Goal: Information Seeking & Learning: Understand process/instructions

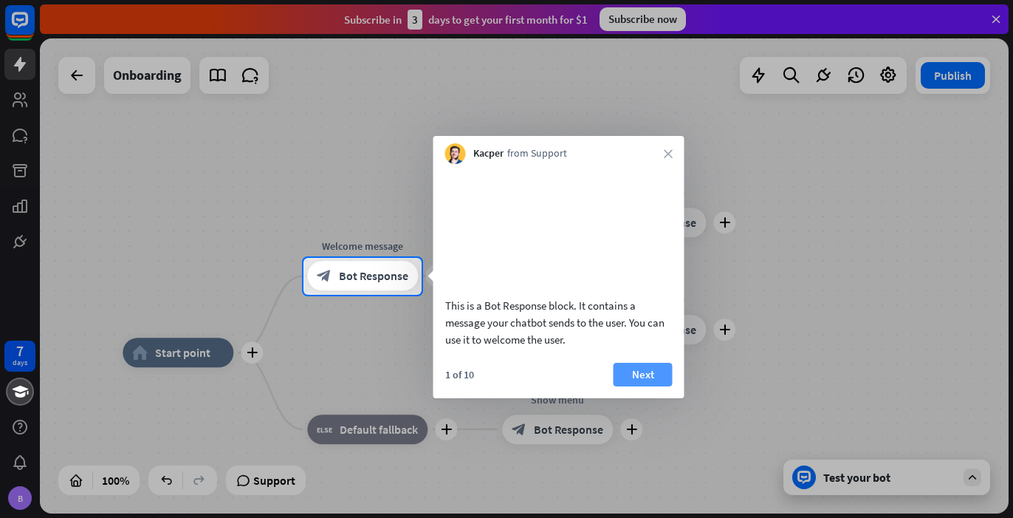
click at [635, 386] on button "Next" at bounding box center [643, 375] width 59 height 24
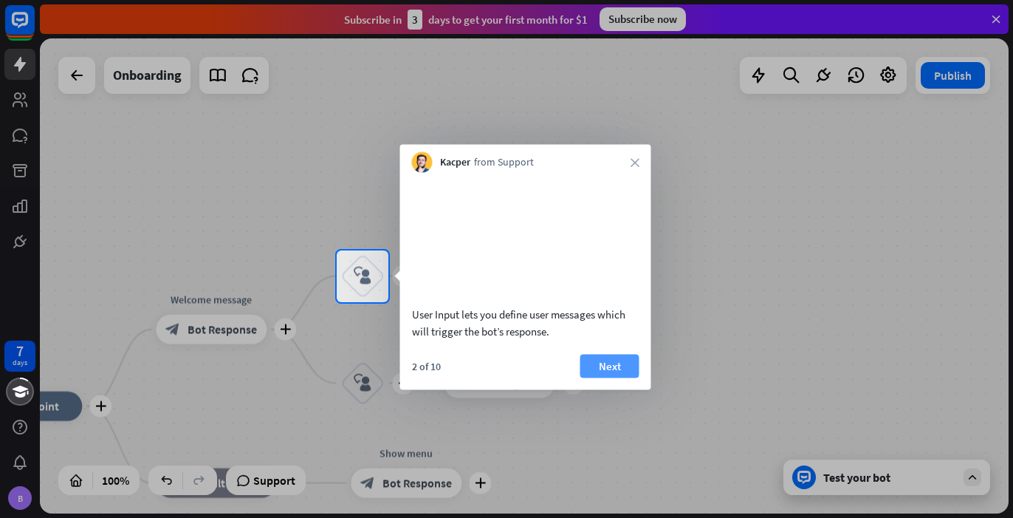
click at [605, 377] on button "Next" at bounding box center [609, 366] width 59 height 24
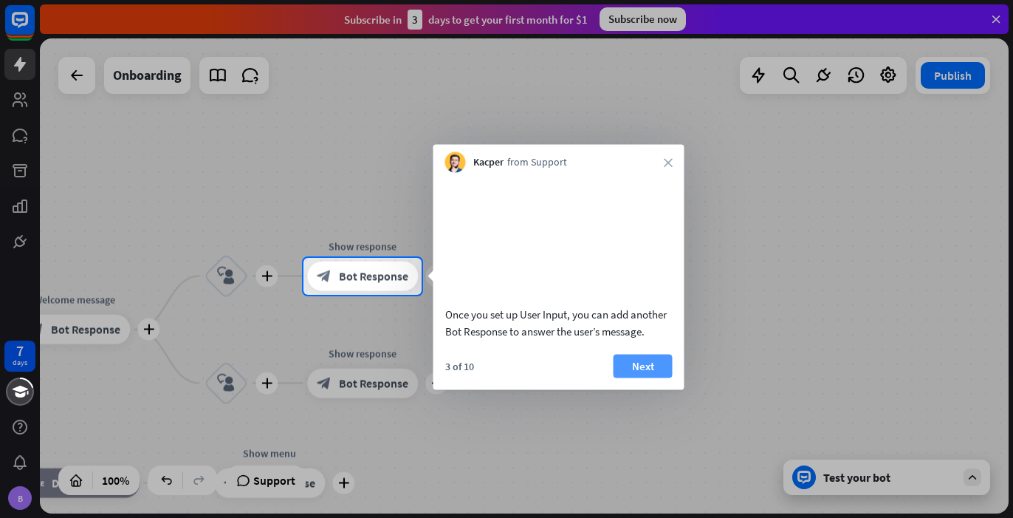
click at [651, 377] on button "Next" at bounding box center [643, 366] width 59 height 24
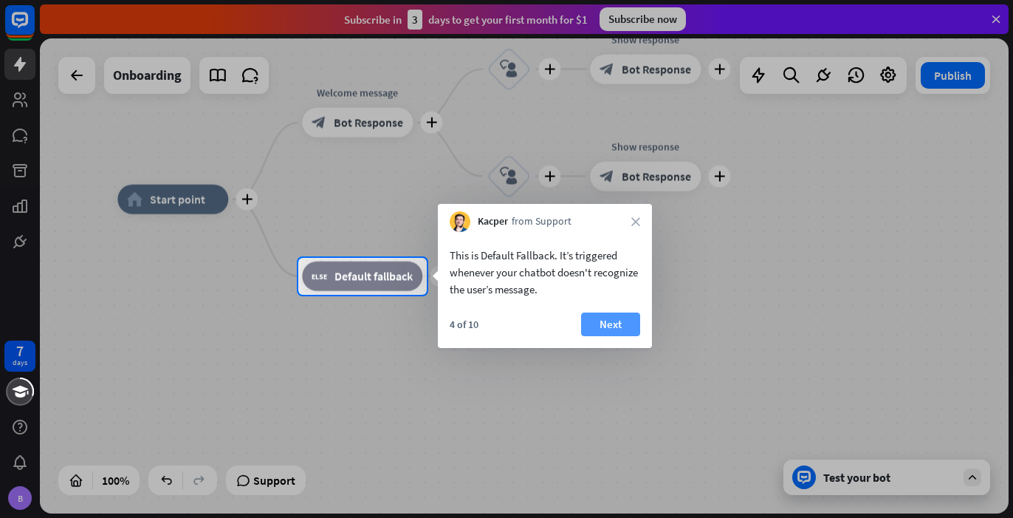
click at [607, 318] on button "Next" at bounding box center [610, 324] width 59 height 24
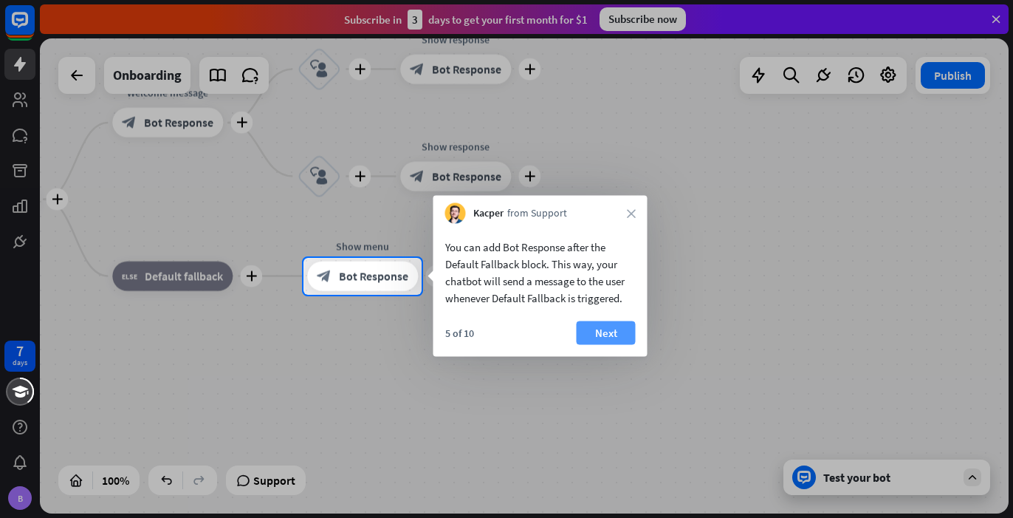
click at [609, 336] on button "Next" at bounding box center [606, 333] width 59 height 24
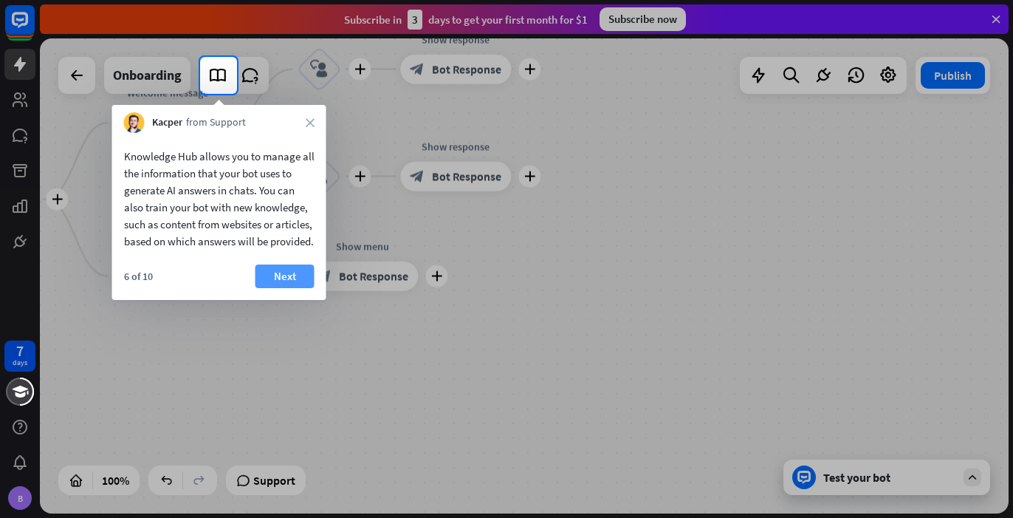
click at [278, 288] on button "Next" at bounding box center [284, 276] width 59 height 24
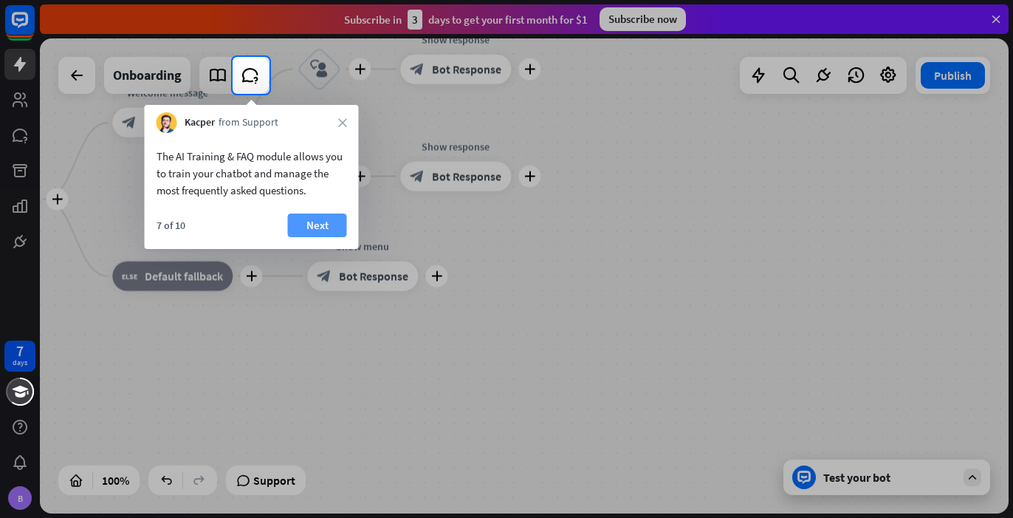
click at [315, 224] on button "Next" at bounding box center [317, 225] width 59 height 24
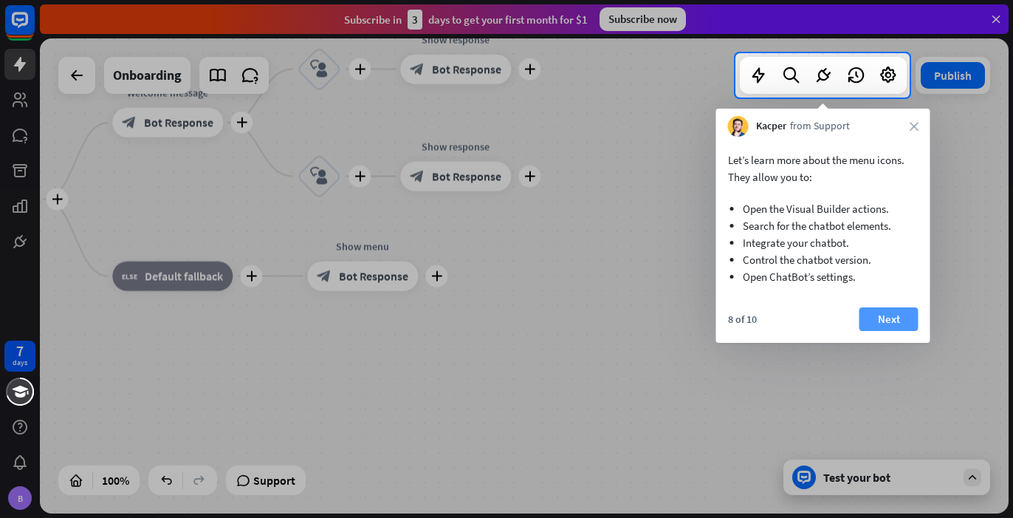
click at [898, 319] on button "Next" at bounding box center [888, 319] width 59 height 24
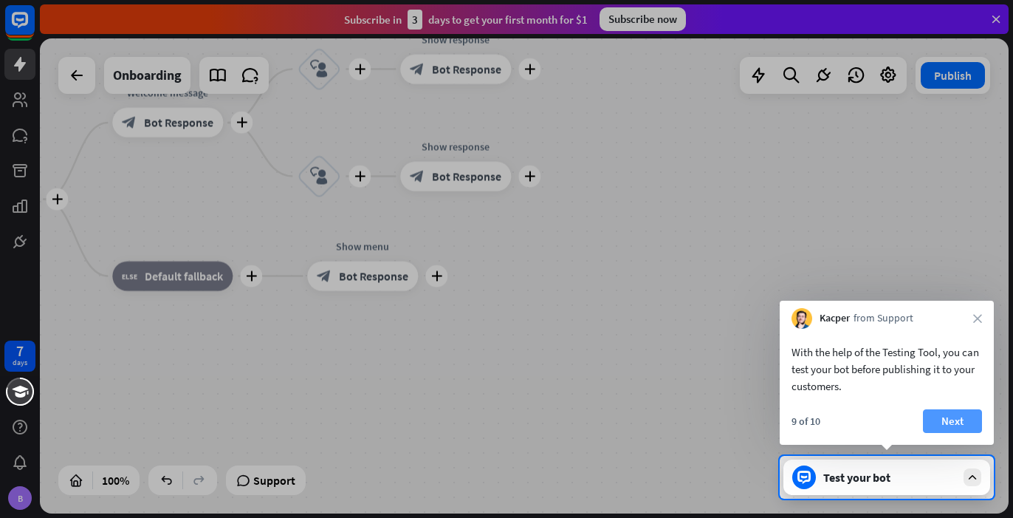
click at [959, 419] on button "Next" at bounding box center [952, 421] width 59 height 24
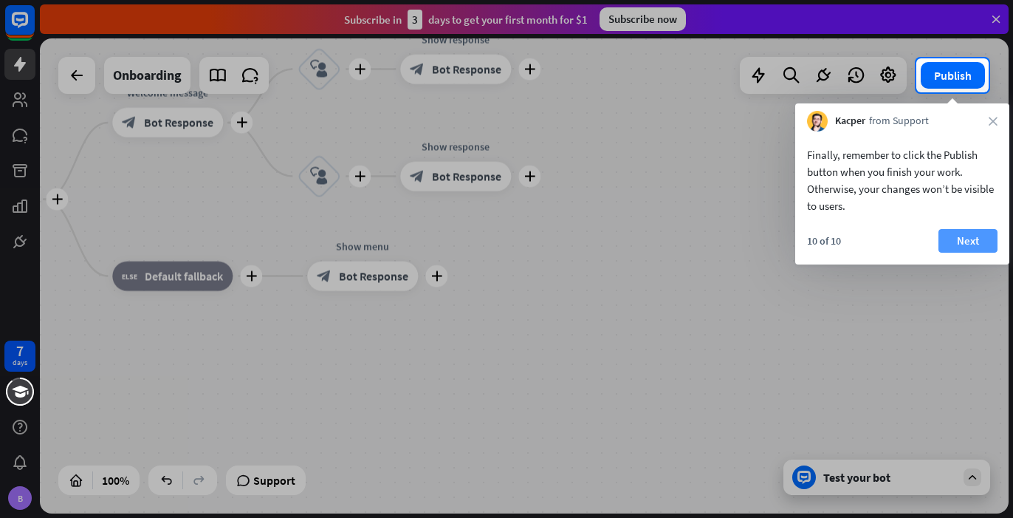
click at [970, 238] on button "Next" at bounding box center [967, 241] width 59 height 24
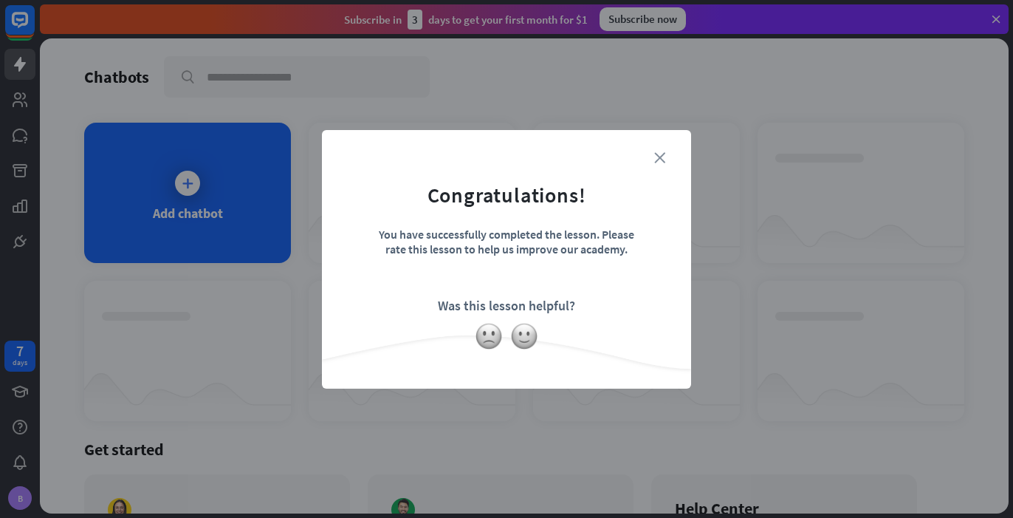
click at [665, 157] on icon "close" at bounding box center [659, 157] width 11 height 11
